Goal: Task Accomplishment & Management: Manage account settings

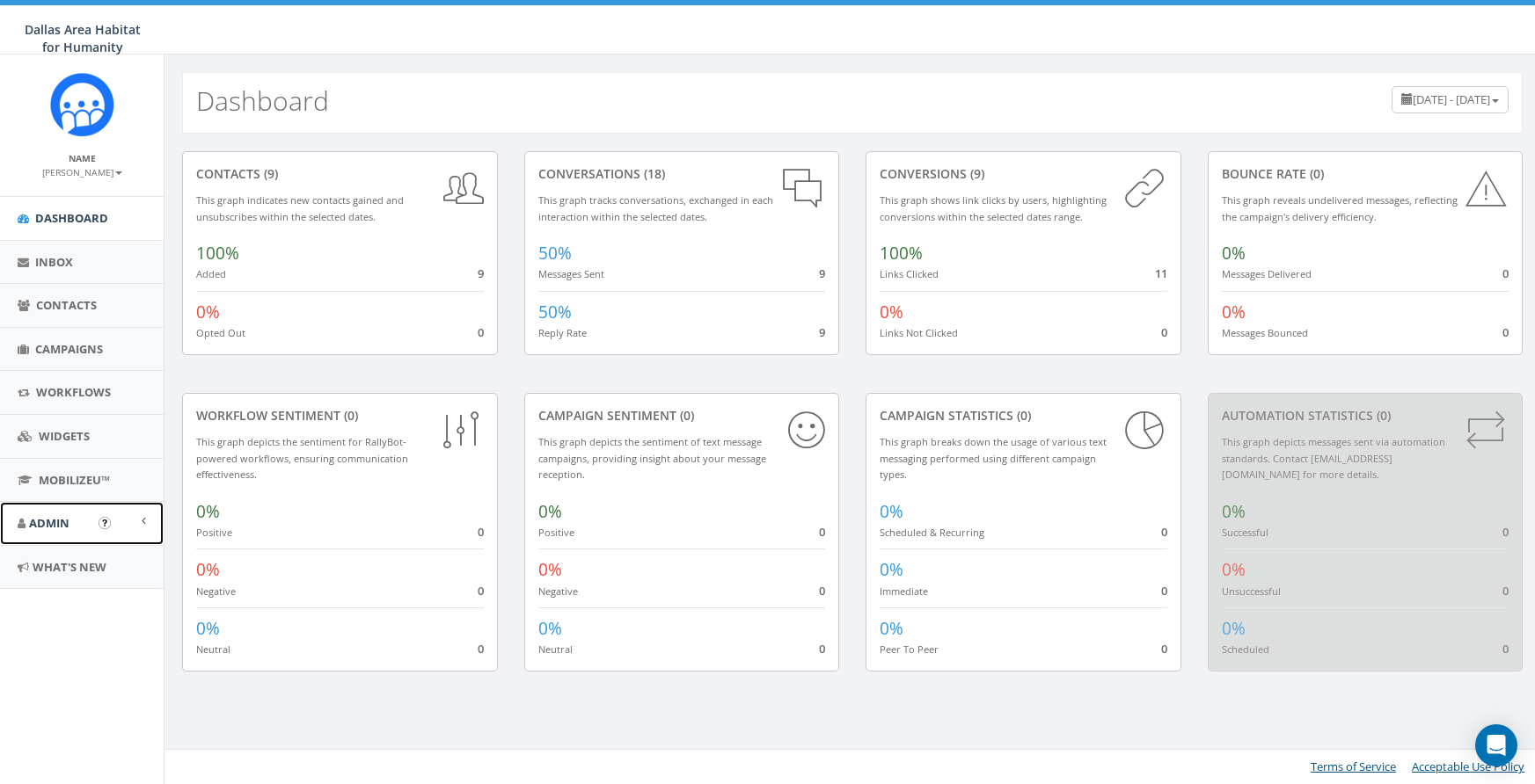
click at [60, 525] on span "Admin" at bounding box center [49, 523] width 41 height 15
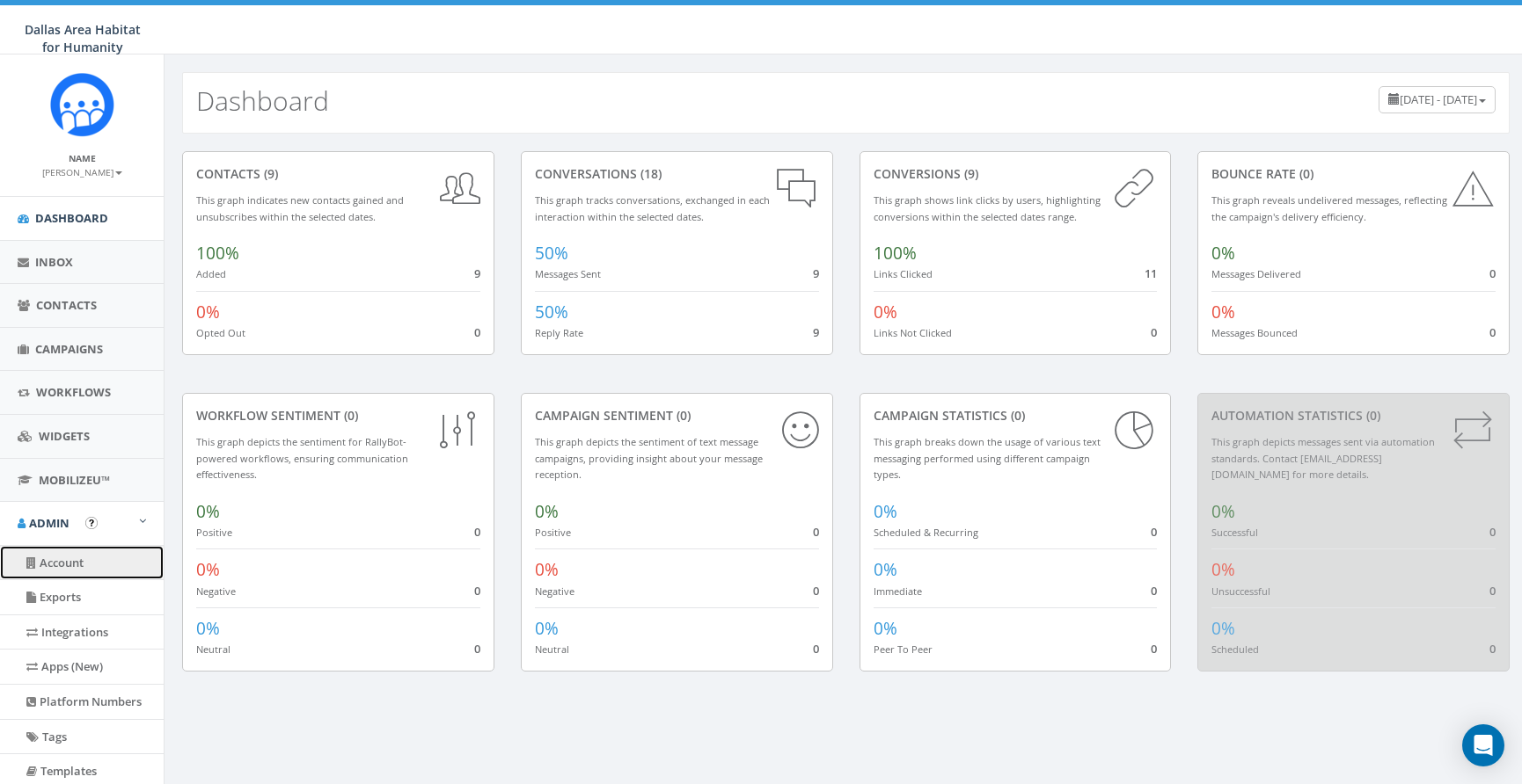
click at [55, 561] on link "Account" at bounding box center [82, 564] width 163 height 34
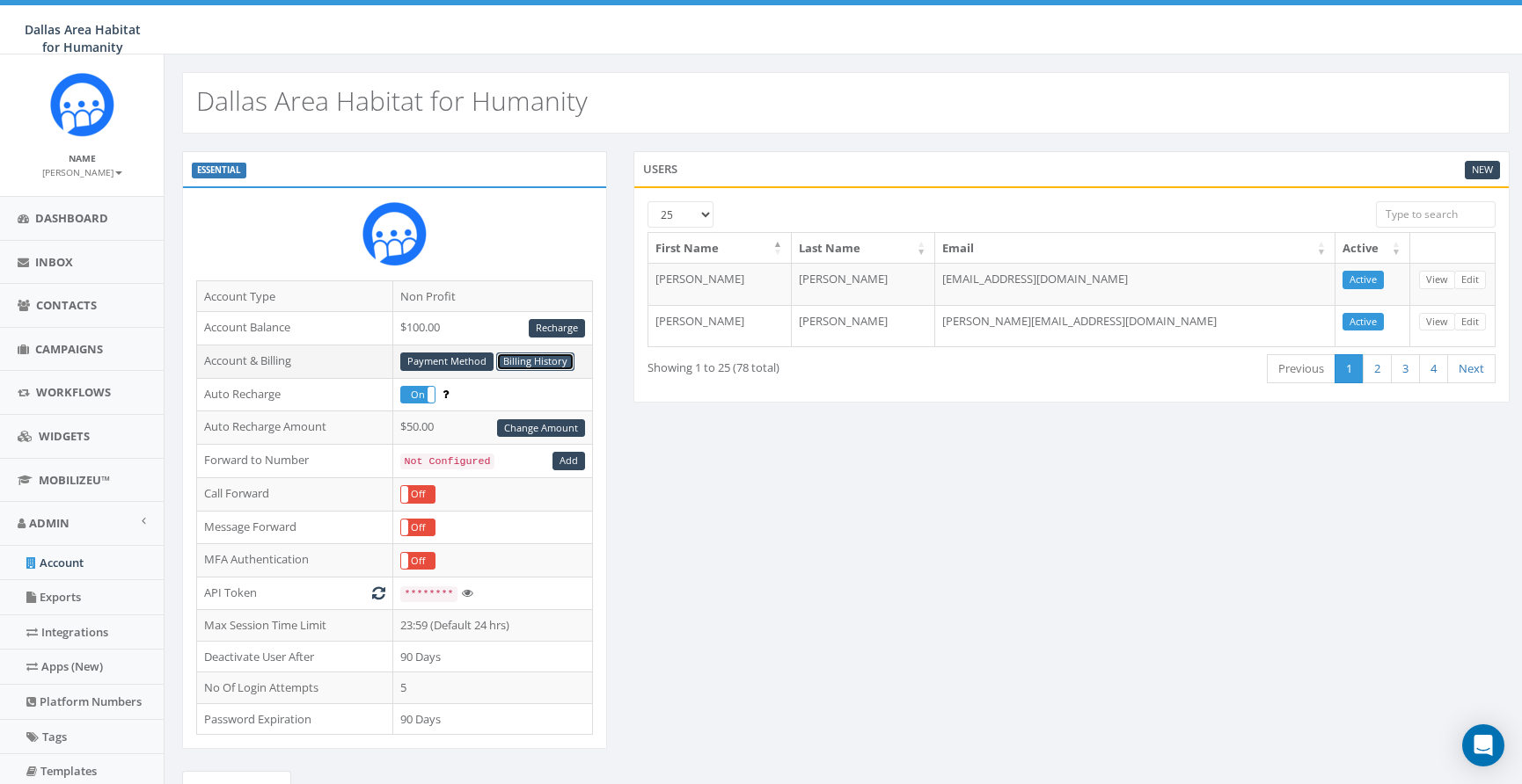
click at [531, 361] on link "Billing History" at bounding box center [535, 362] width 78 height 18
